Goal: Task Accomplishment & Management: Use online tool/utility

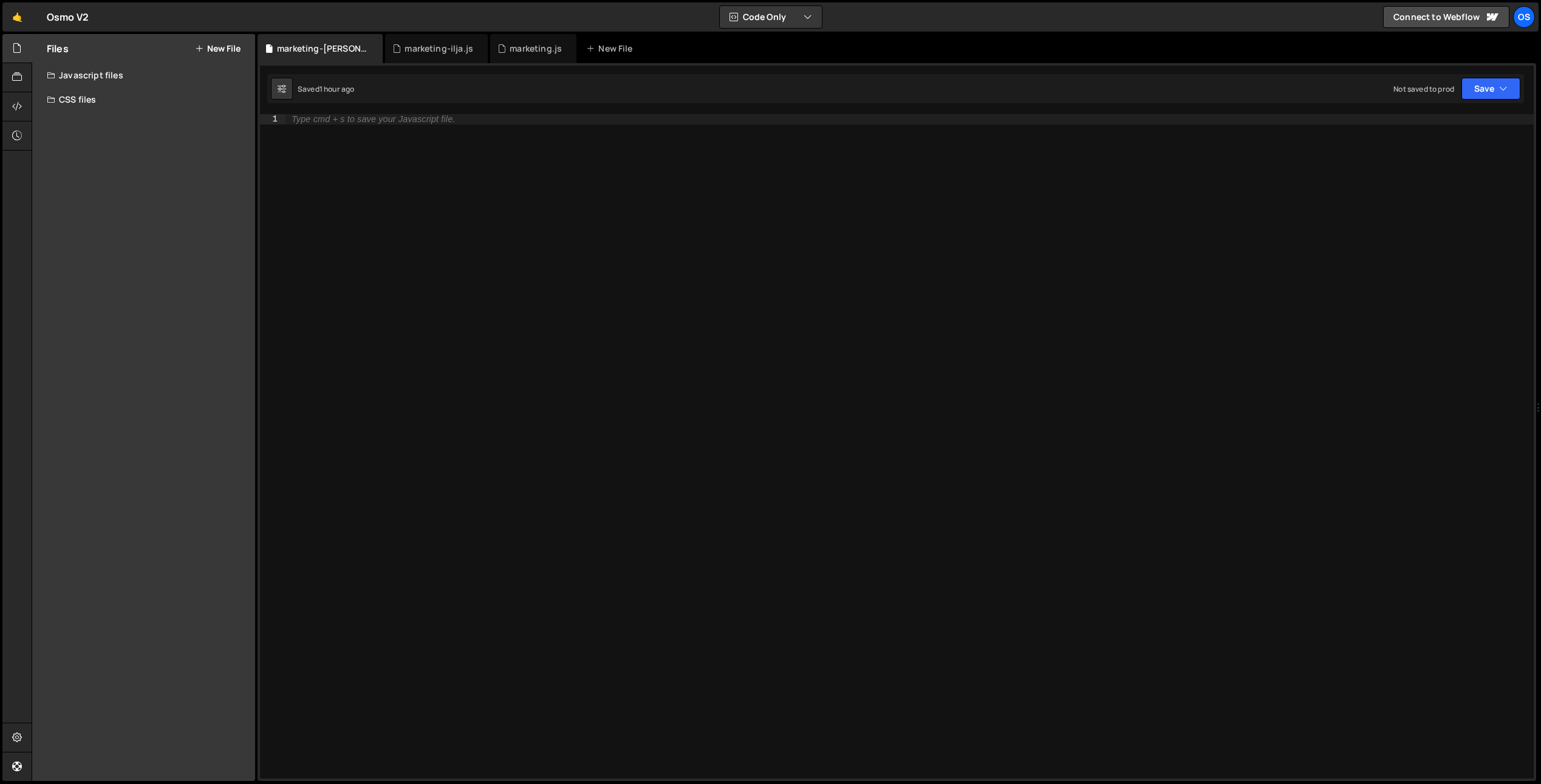
click at [91, 122] on div "Files New File Javascript files 0 list.js 0 0 marketing-dennis.js 0 0 marketing…" at bounding box center [143, 408] width 223 height 747
click at [94, 65] on div "Javascript files" at bounding box center [143, 74] width 223 height 24
click at [124, 199] on div "0 vault.js 0" at bounding box center [152, 196] width 212 height 24
click at [103, 195] on div "0 vault.js 0" at bounding box center [152, 196] width 212 height 24
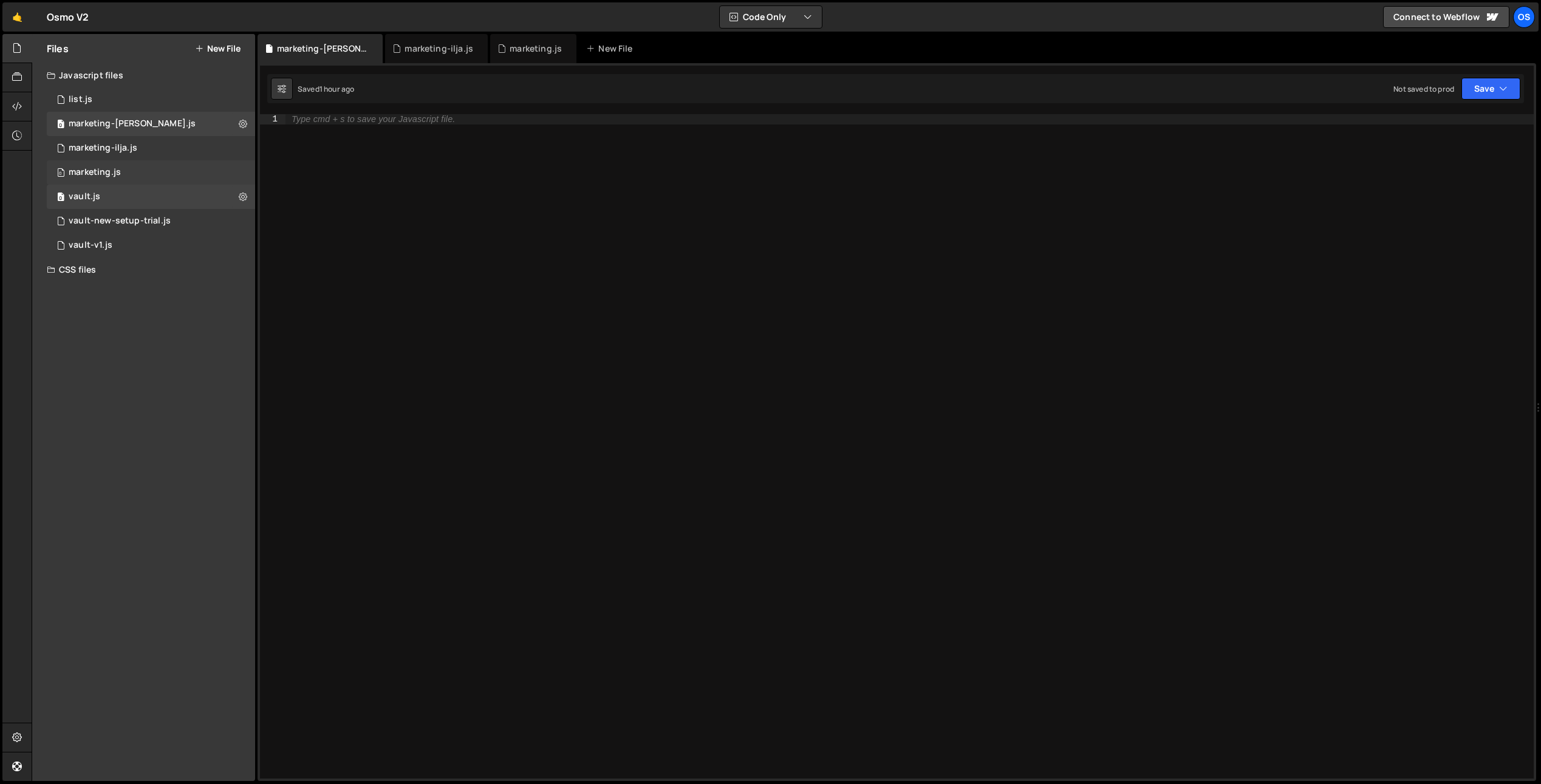
click at [119, 177] on div "marketing.js" at bounding box center [95, 172] width 52 height 11
click at [114, 190] on div "0 vault.js 0" at bounding box center [152, 196] width 212 height 24
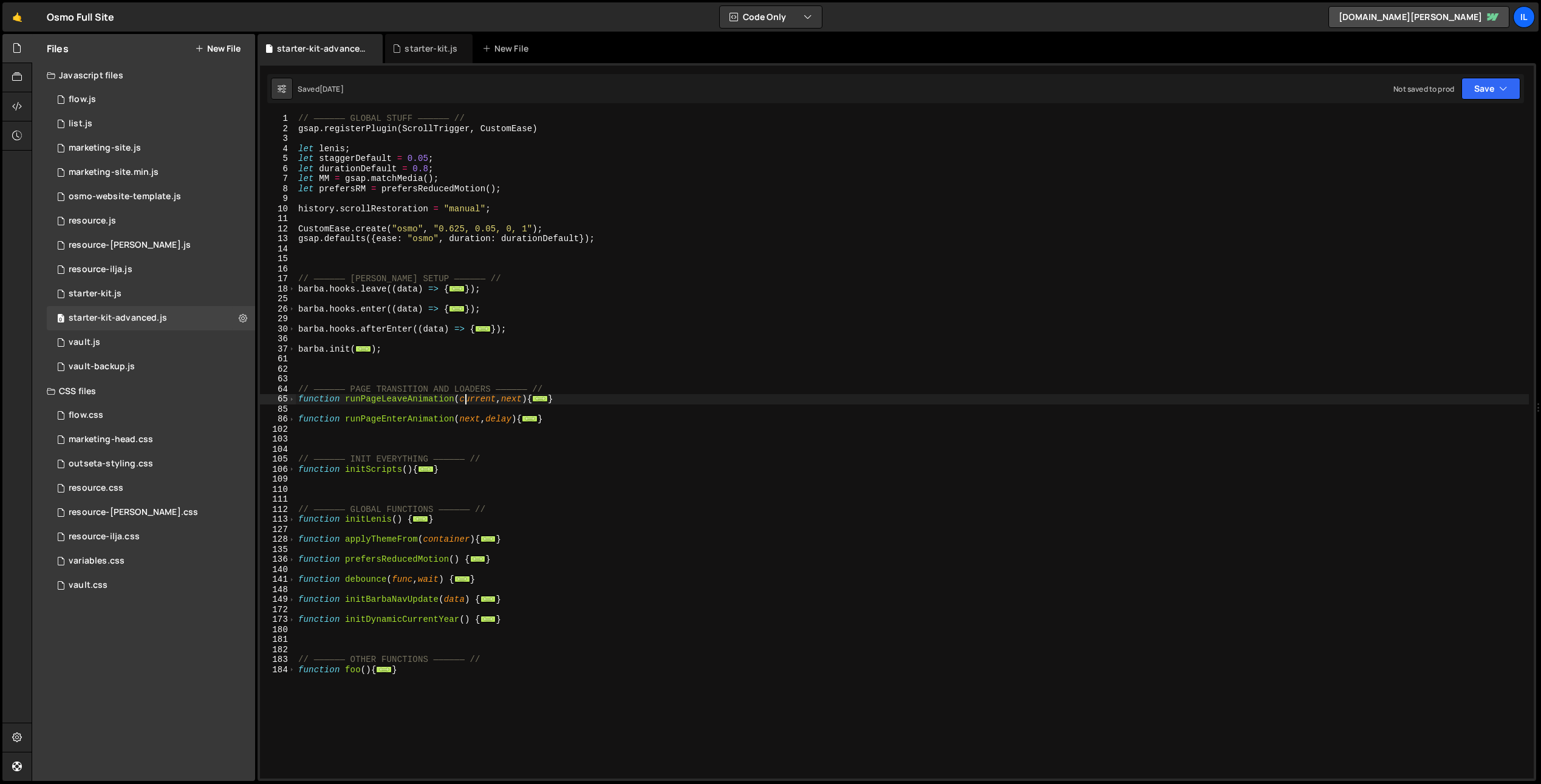
click at [521, 270] on div "// —————— GLOBAL STUFF —————— // gsap . registerPlugin ( ScrollTrigger , Custom…" at bounding box center [913, 456] width 1234 height 685
click at [293, 240] on div "13" at bounding box center [278, 239] width 36 height 11
click at [294, 223] on div "11" at bounding box center [278, 220] width 36 height 11
drag, startPoint x: 291, startPoint y: 419, endPoint x: 290, endPoint y: 412, distance: 7.1
click at [291, 419] on span at bounding box center [291, 419] width 6 height 11
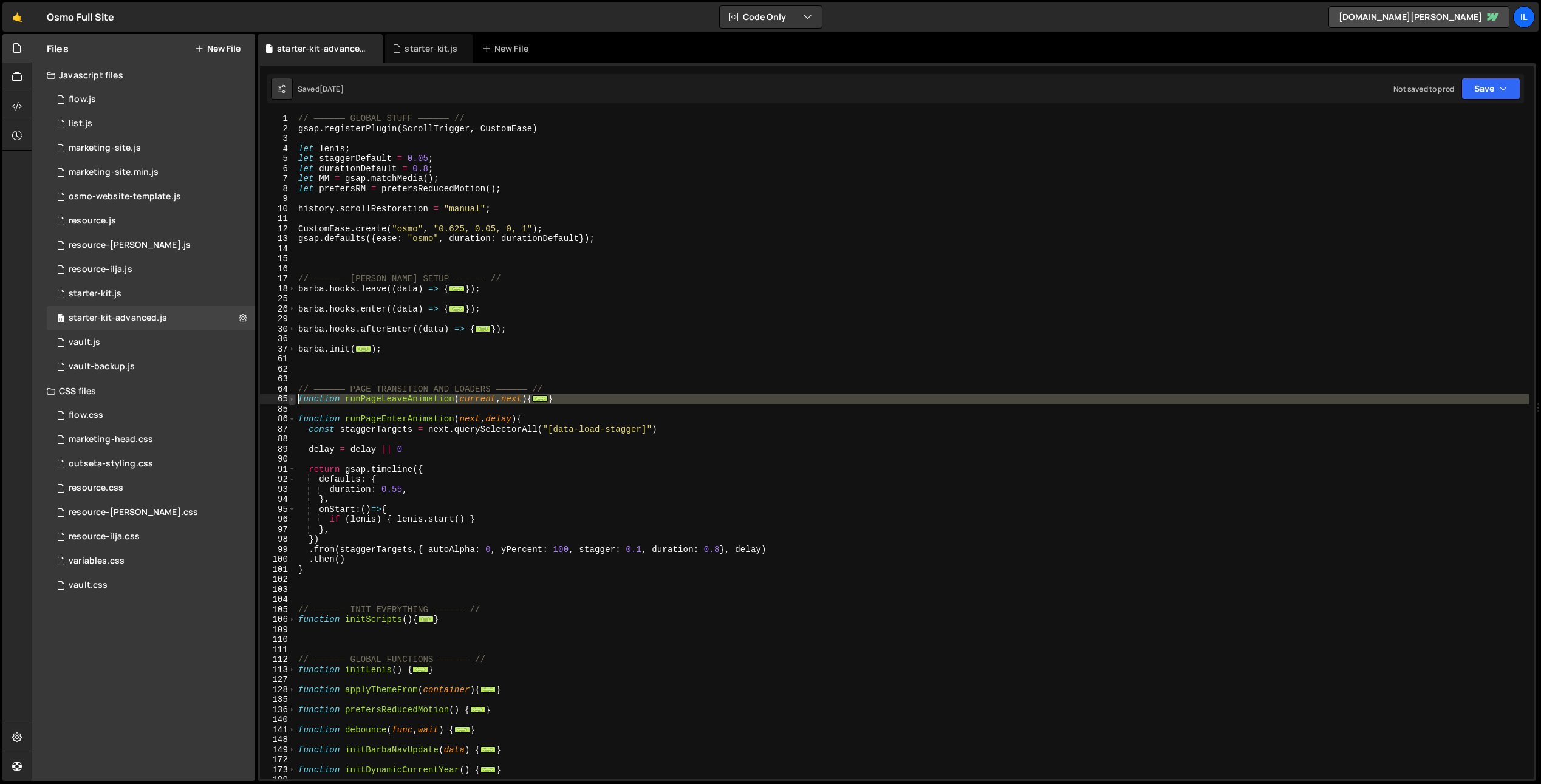
click at [289, 401] on span at bounding box center [291, 400] width 6 height 11
click at [295, 394] on div "65" at bounding box center [278, 400] width 36 height 11
click at [291, 398] on span at bounding box center [291, 400] width 6 height 11
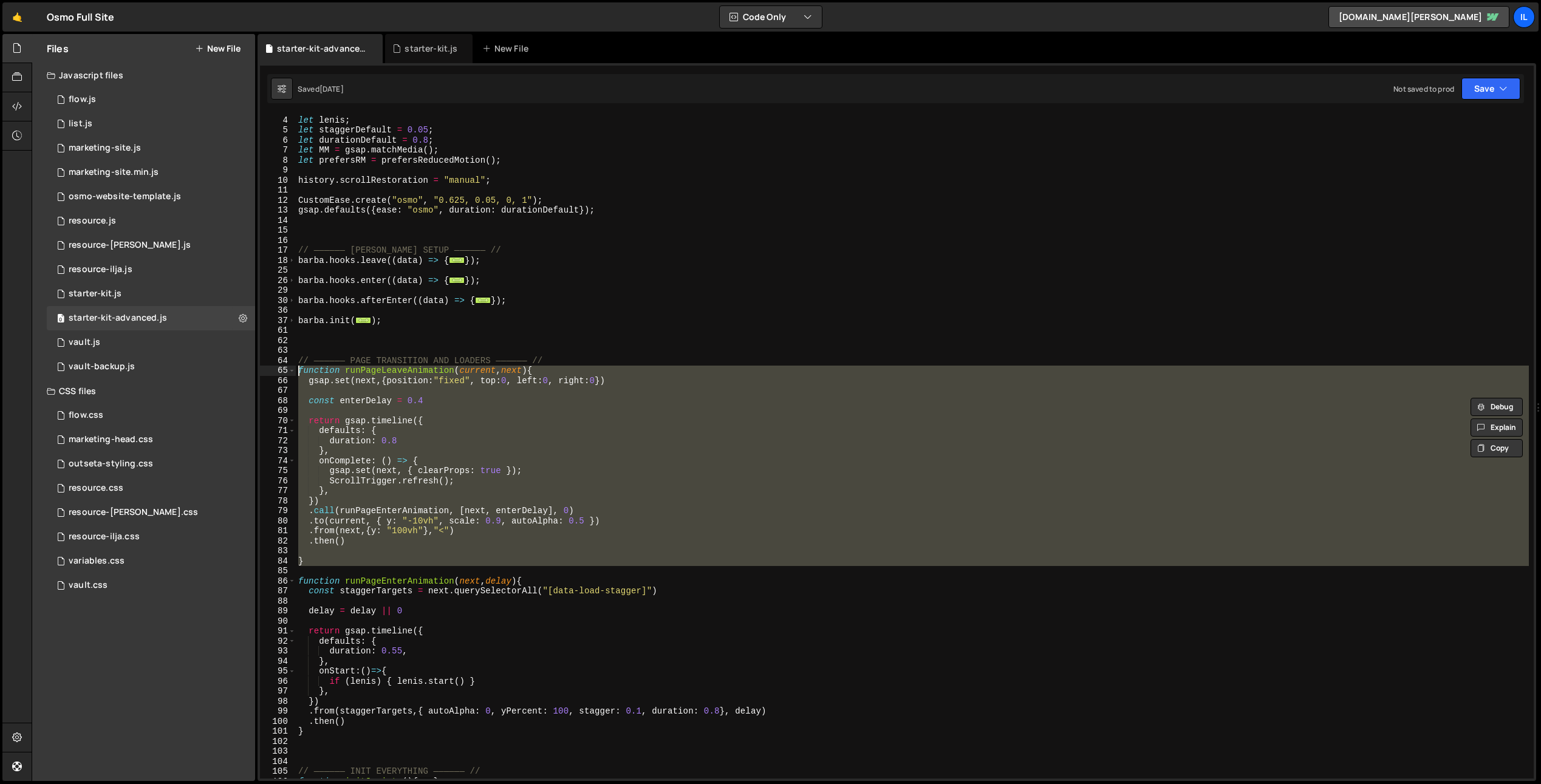
scroll to position [117, 0]
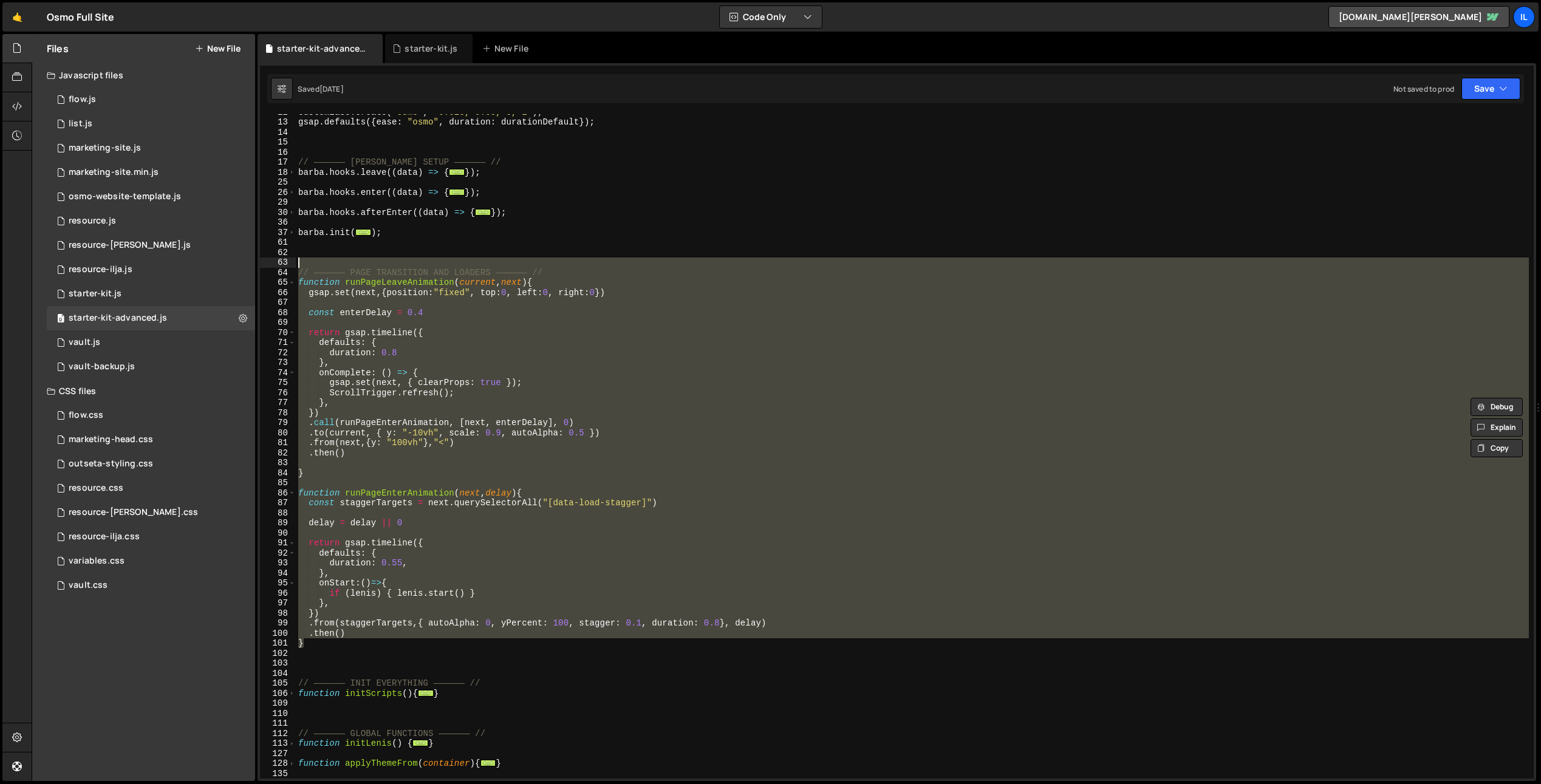
drag, startPoint x: 309, startPoint y: 646, endPoint x: 271, endPoint y: 264, distance: 383.9
click at [271, 264] on div "function runPageLeaveAnimation(current, next){ gsap.set(next,{position:"fixed",…" at bounding box center [896, 445] width 1274 height 664
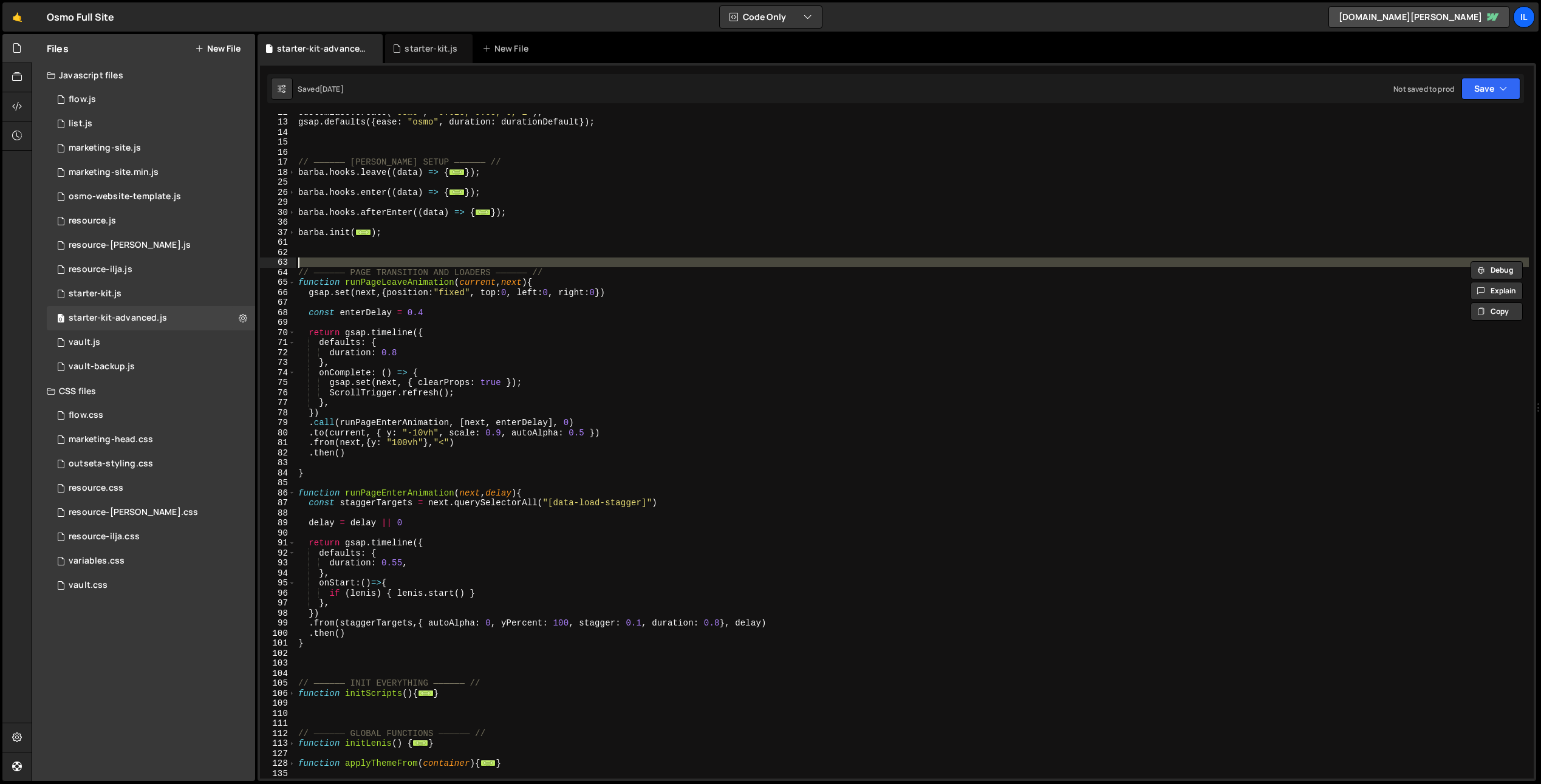
click at [271, 264] on div "63" at bounding box center [278, 263] width 36 height 11
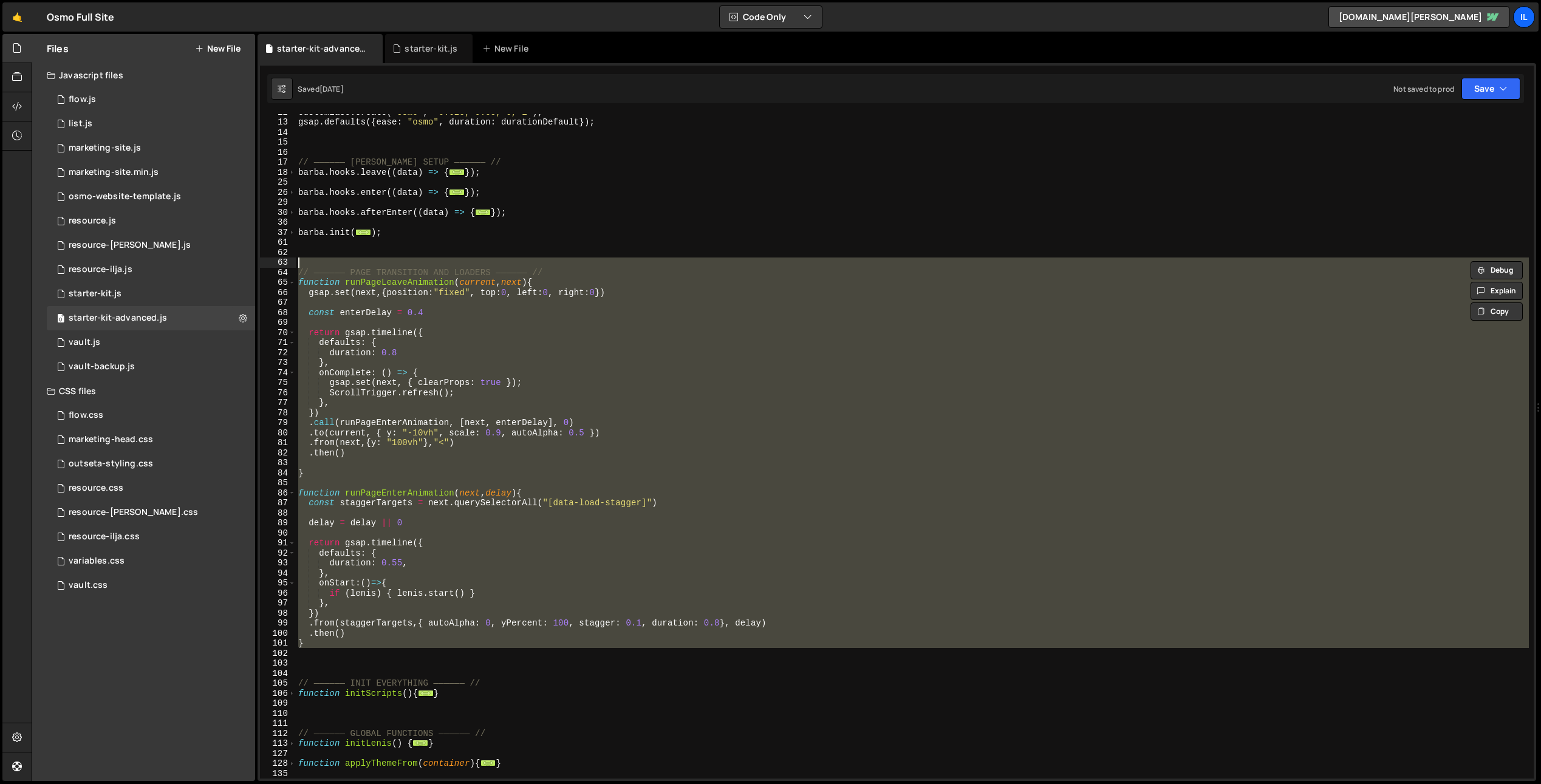
drag, startPoint x: 343, startPoint y: 650, endPoint x: 257, endPoint y: 267, distance: 392.5
click at [257, 267] on div "1 Type cmd + s to save your Javascript file. הההההההההההההההההההההההההההההההההה…" at bounding box center [896, 421] width 1279 height 718
click at [340, 609] on div "CustomEase . create ( "osmo" , "0.625, 0.05, 0, 1" ) ; gsap . defaults ({ ease …" at bounding box center [913, 445] width 1234 height 664
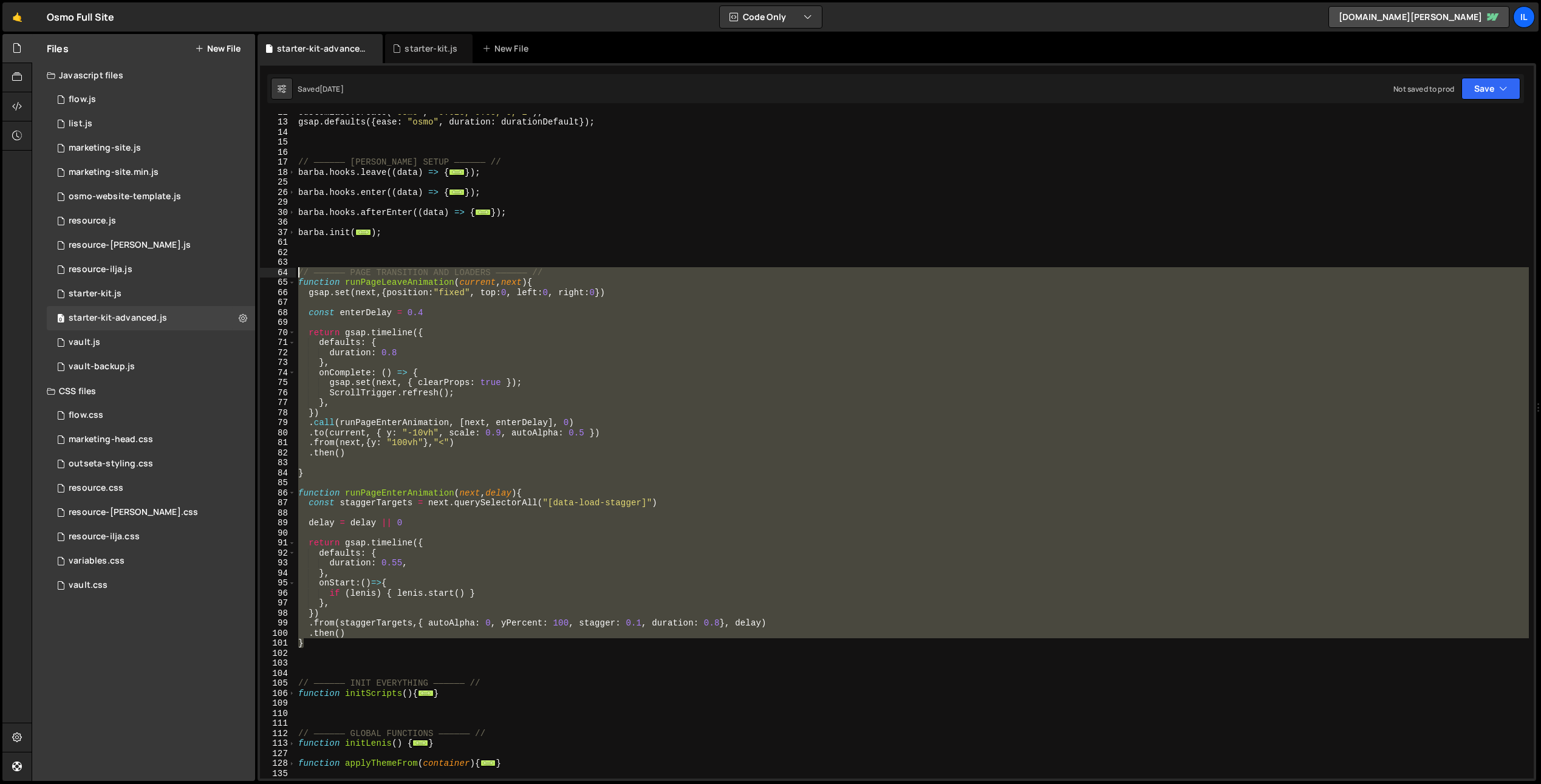
drag, startPoint x: 319, startPoint y: 646, endPoint x: 277, endPoint y: 272, distance: 376.4
click at [277, 272] on div "}) 12 13 14 15 16 17 18 25 26 29 30 36 37 61 62 63 64 65 66 67 68 69 70 71 72 7…" at bounding box center [896, 445] width 1274 height 664
type textarea "// —————— PAGE TRANSITION AND LOADERS —————— // function runPageLeaveAnimation(…"
click at [111, 294] on div "starter-kit.js" at bounding box center [95, 294] width 53 height 11
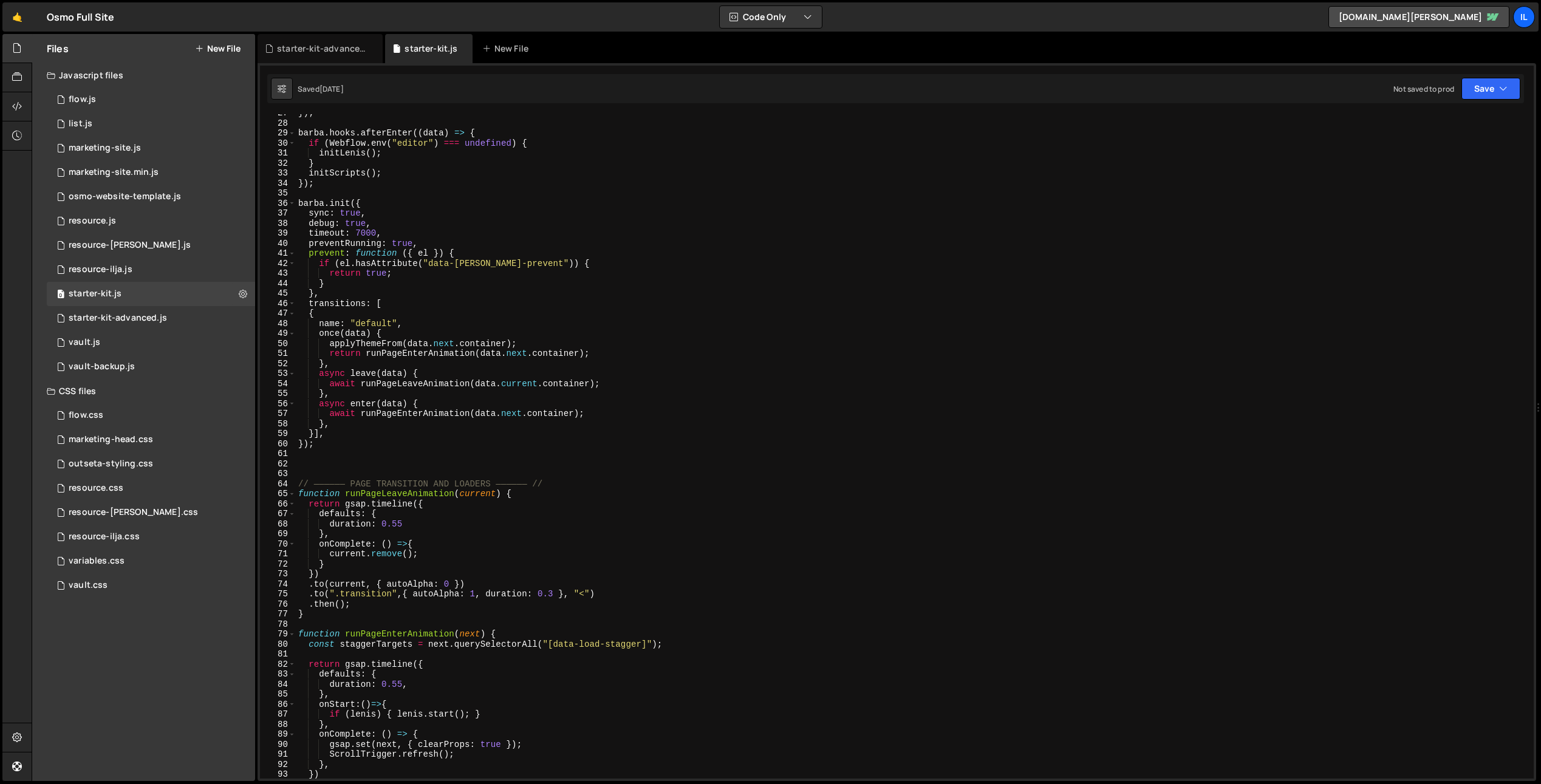
scroll to position [356, 0]
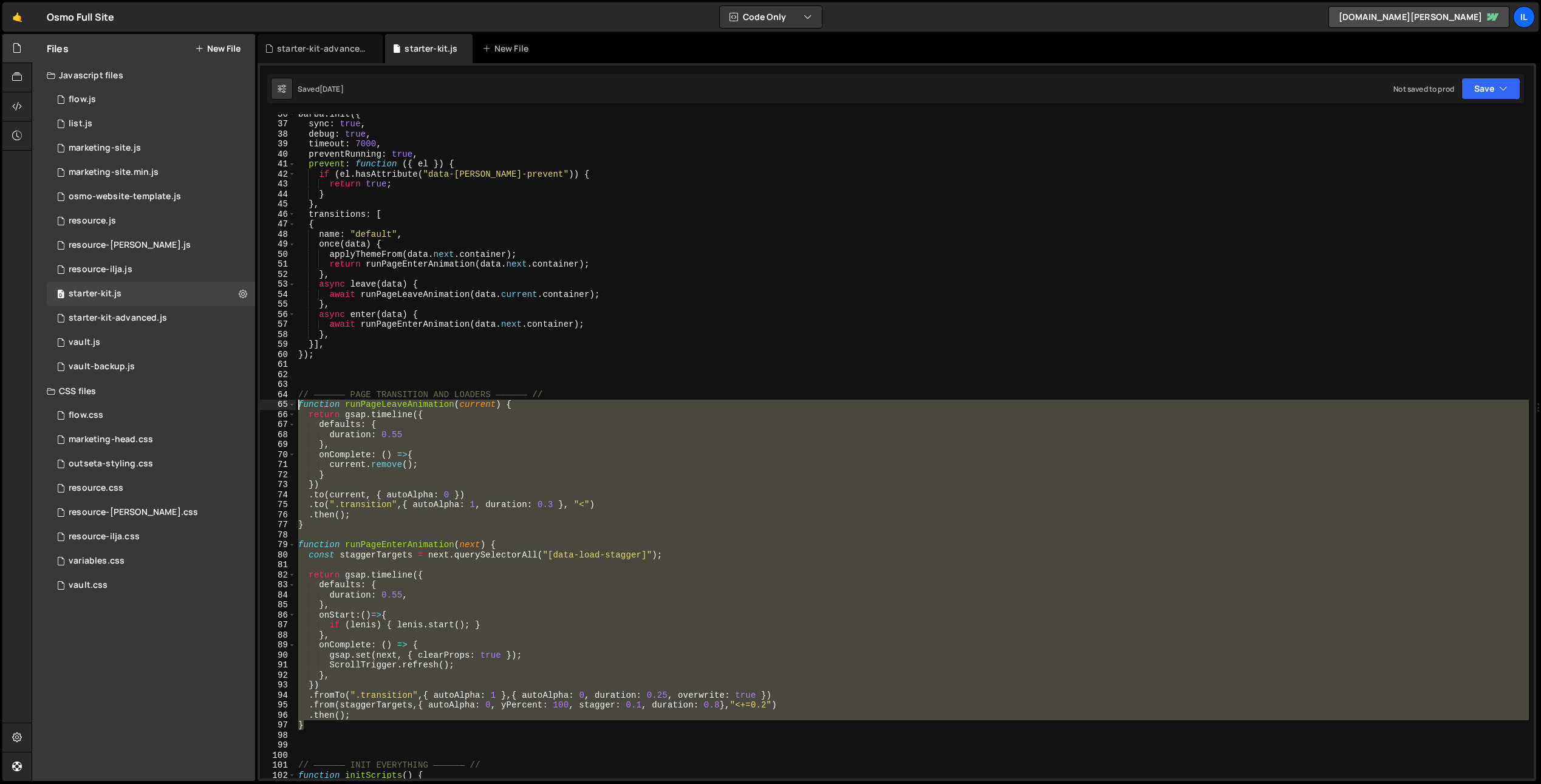
drag, startPoint x: 311, startPoint y: 709, endPoint x: 276, endPoint y: 401, distance: 310.0
click at [276, 401] on div "} 36 37 38 39 40 41 42 43 44 45 46 47 48 49 50 51 52 53 54 55 56 57 58 59 60 61…" at bounding box center [896, 445] width 1274 height 664
click at [471, 352] on div "[PERSON_NAME] . init ({ sync : true , debug : true , timeout : 7000 , preventRu…" at bounding box center [913, 451] width 1234 height 685
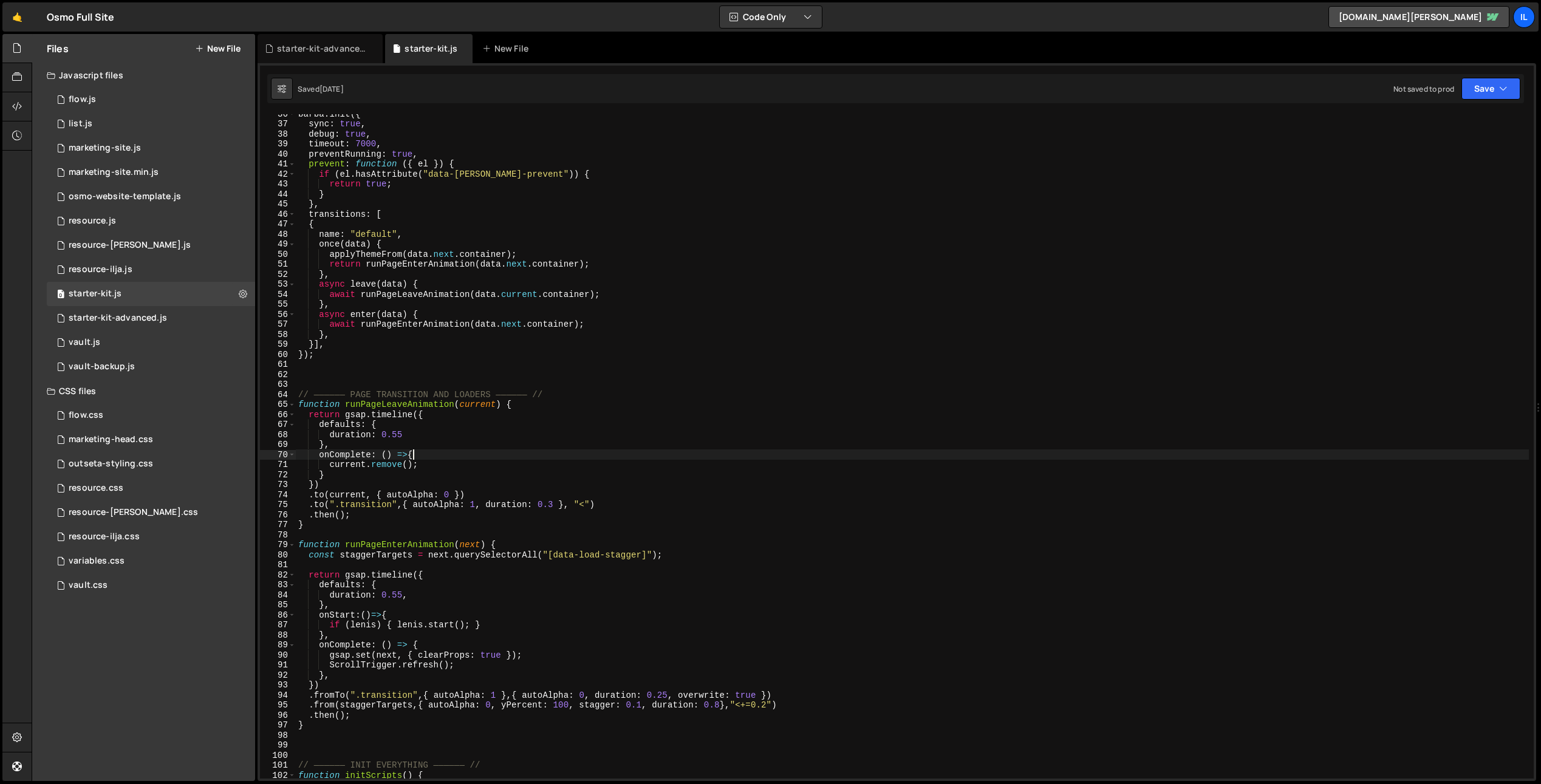
click at [513, 458] on div "[PERSON_NAME] . init ({ sync : true , debug : true , timeout : 7000 , preventRu…" at bounding box center [913, 451] width 1234 height 685
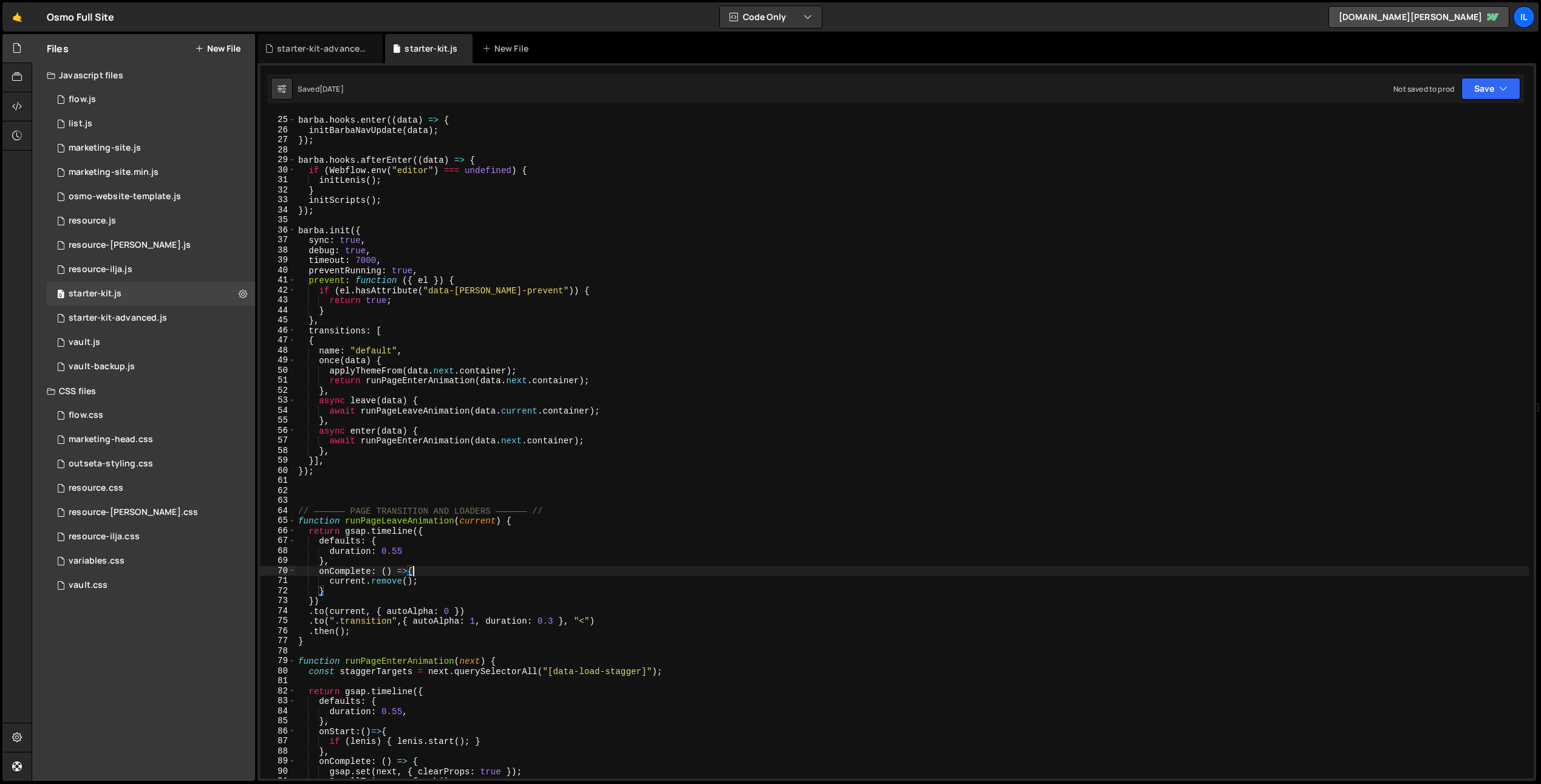
scroll to position [230, 0]
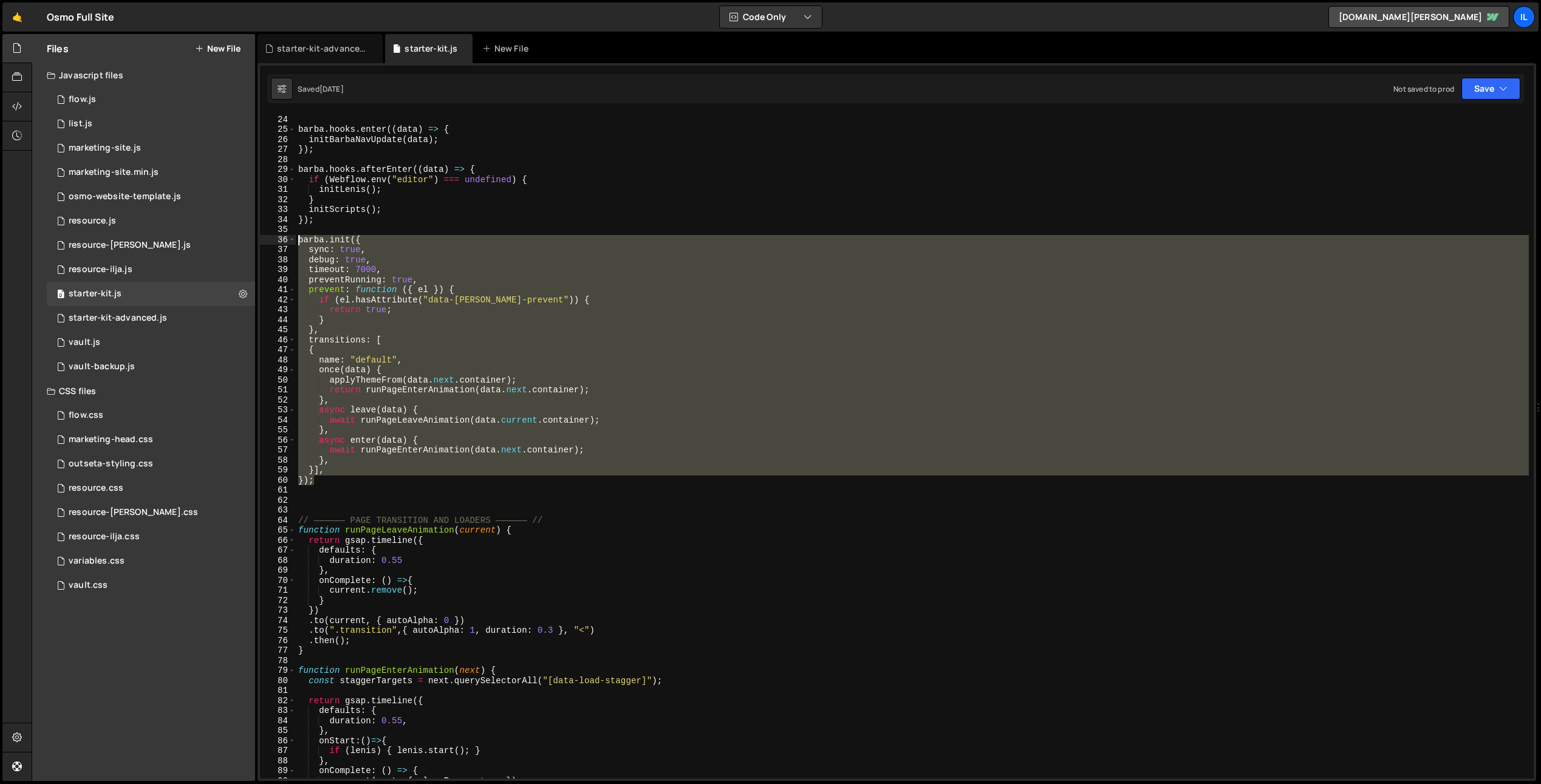
drag, startPoint x: 317, startPoint y: 482, endPoint x: 402, endPoint y: 599, distance: 144.6
click at [261, 240] on div "onComplete: () =>{ 23 24 25 26 27 28 29 30 31 32 33 34 35 36 37 38 39 40 41 42 …" at bounding box center [896, 445] width 1274 height 664
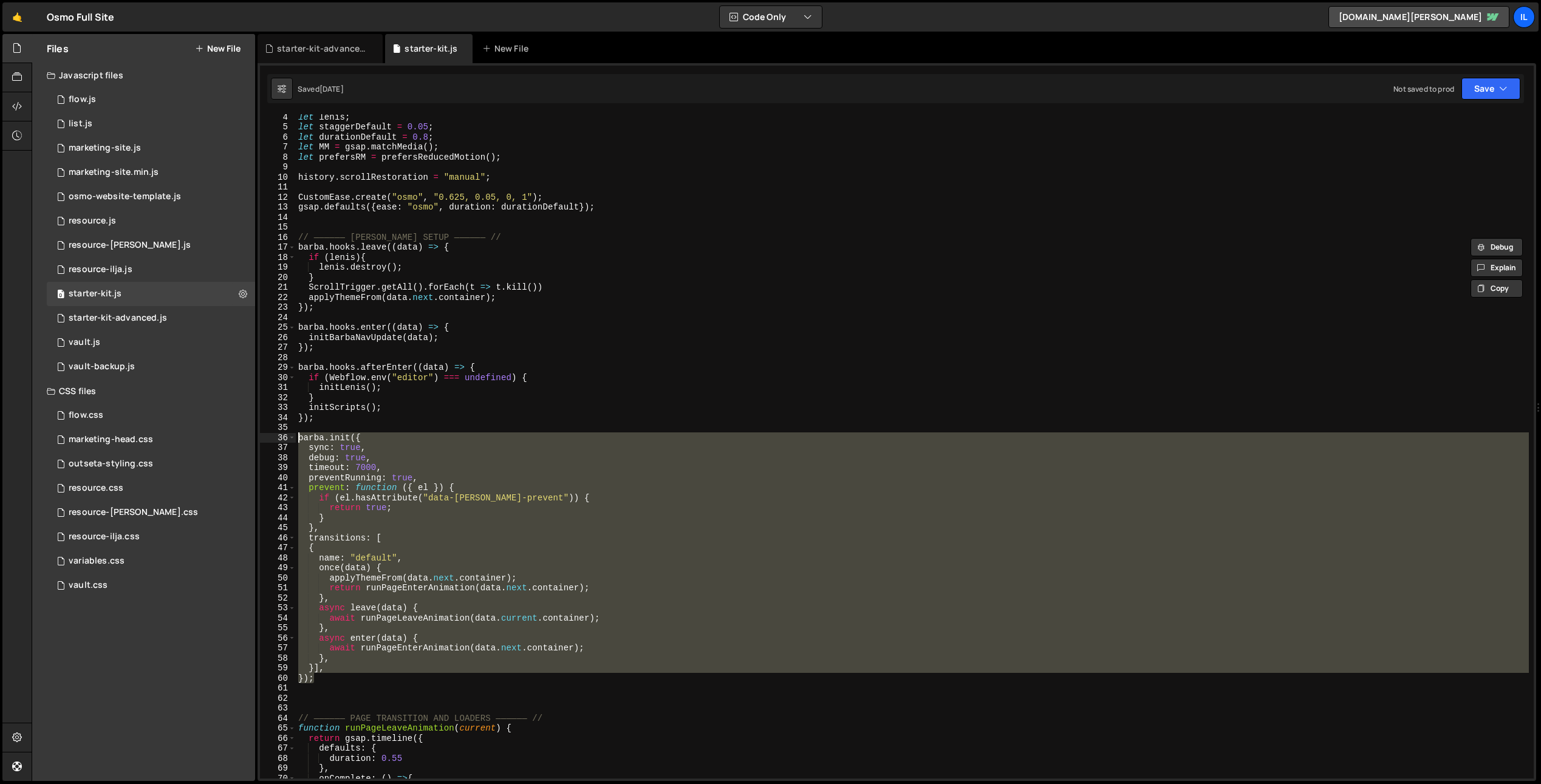
scroll to position [27, 0]
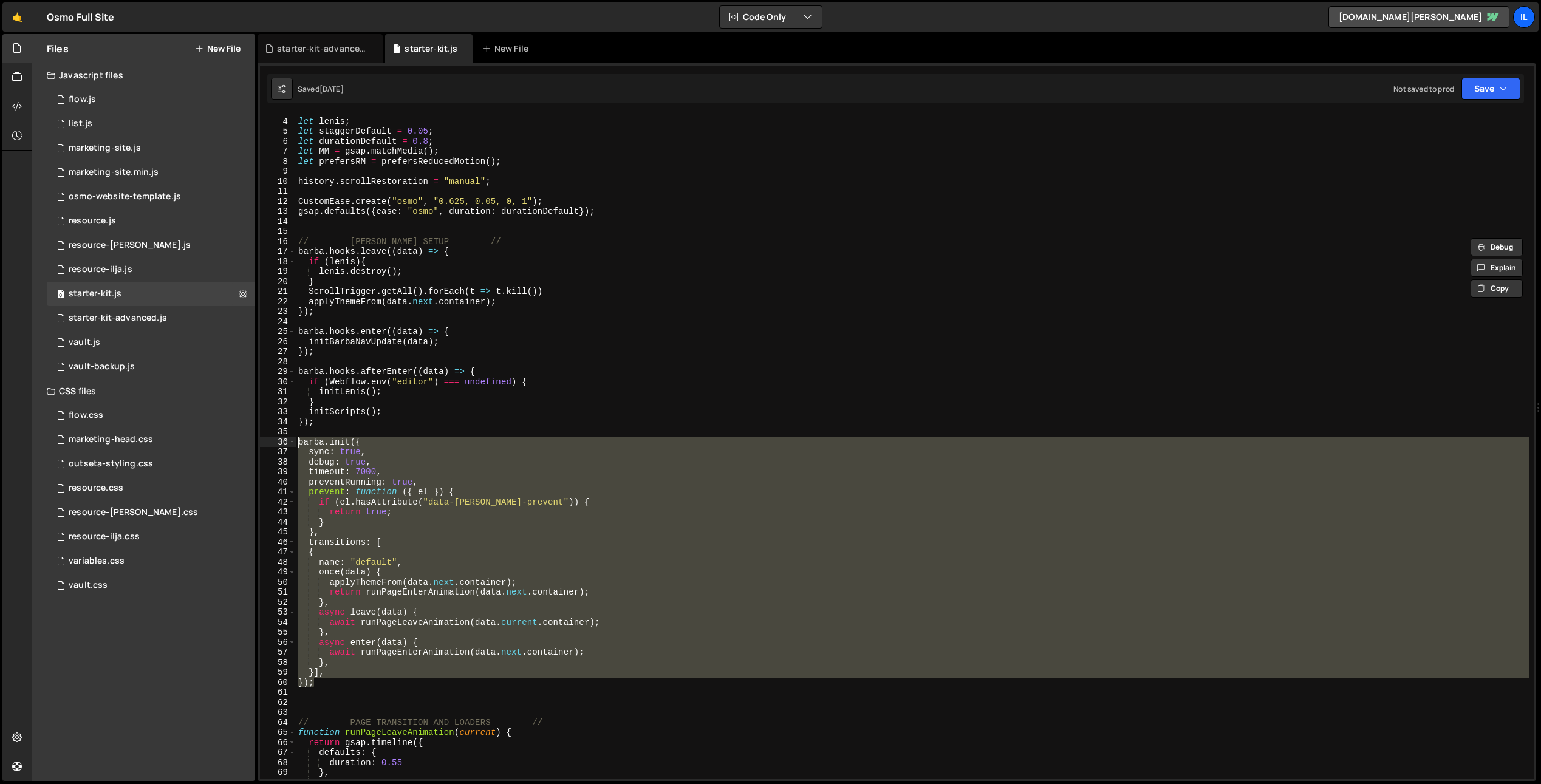
click at [335, 416] on div "let [PERSON_NAME] ; let staggerDefault = 0.05 ; let durationDefault = 0.8 ; let…" at bounding box center [913, 449] width 1234 height 685
type textarea "initScripts();"
click at [335, 416] on div "let [PERSON_NAME] ; let staggerDefault = 0.05 ; let durationDefault = 0.8 ; let…" at bounding box center [913, 449] width 1234 height 685
